Goal: Browse casually: Explore the website without a specific task or goal

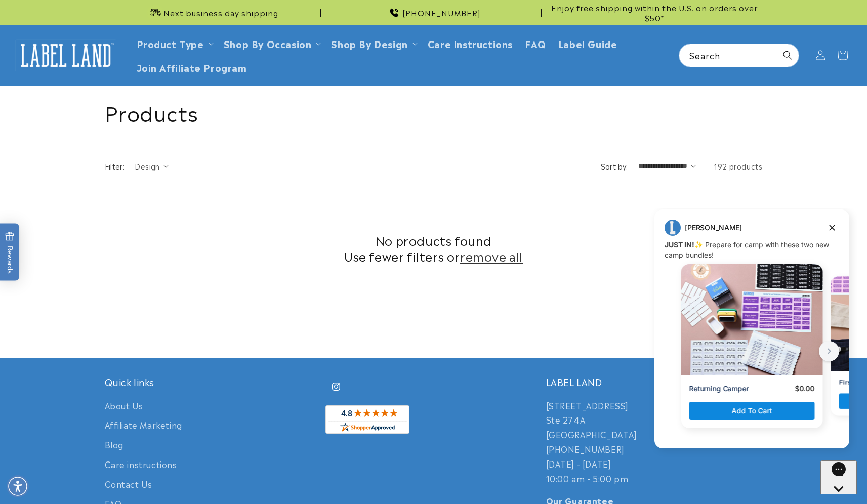
scroll to position [255, 0]
